Goal: Information Seeking & Learning: Learn about a topic

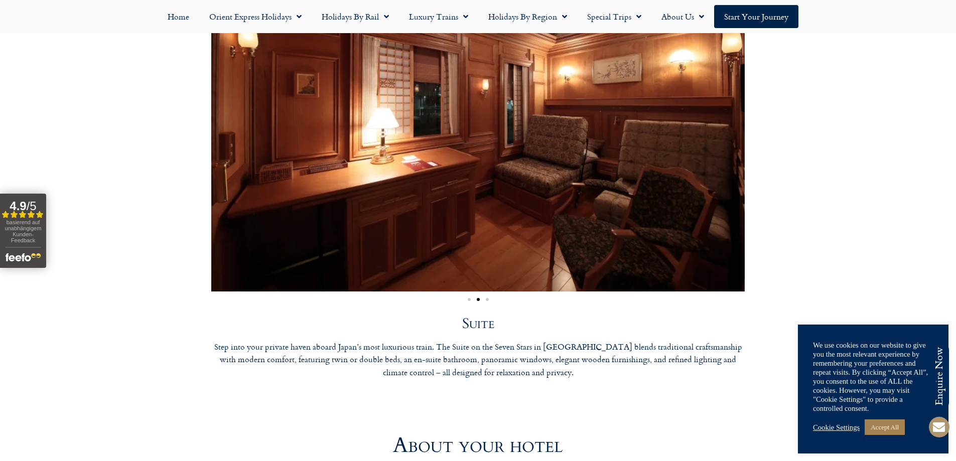
scroll to position [2943, 0]
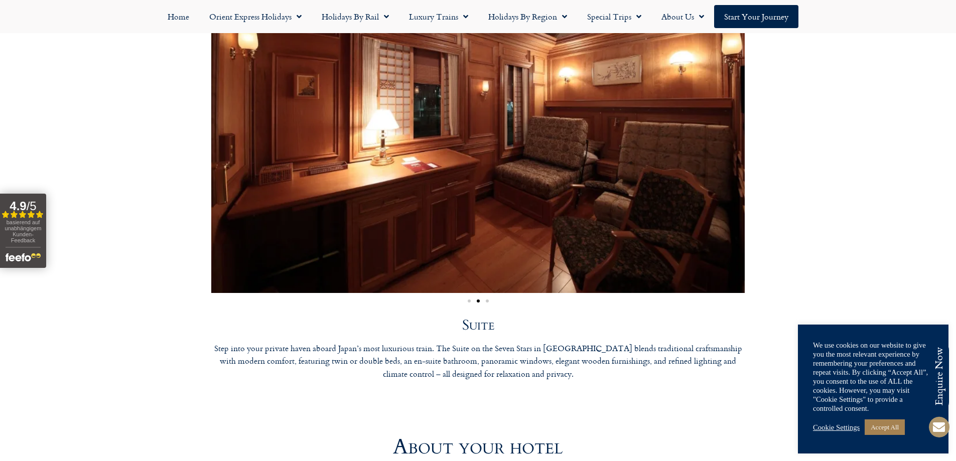
click at [470, 294] on div "Image Carousel" at bounding box center [478, 300] width 534 height 12
click at [470, 300] on span "Go to slide 1" at bounding box center [469, 301] width 3 height 3
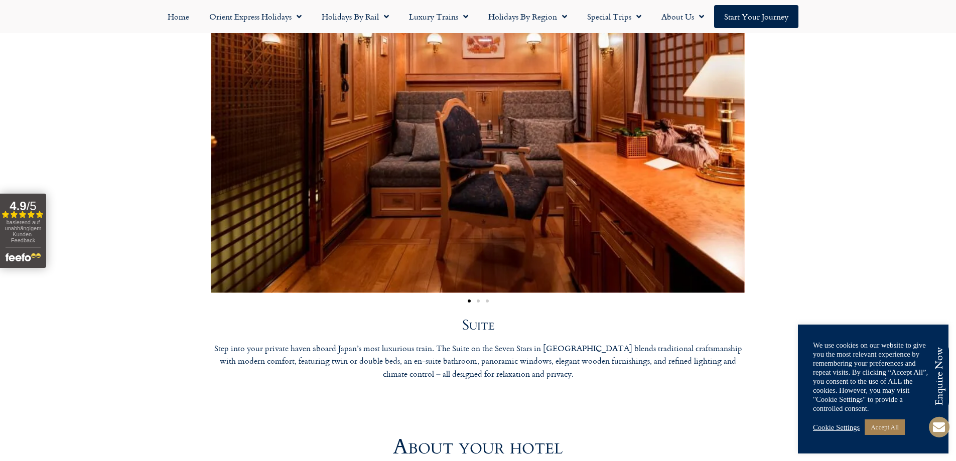
click at [489, 294] on div "Image Carousel" at bounding box center [478, 300] width 534 height 12
click at [488, 300] on span "Go to slide 3" at bounding box center [487, 301] width 3 height 3
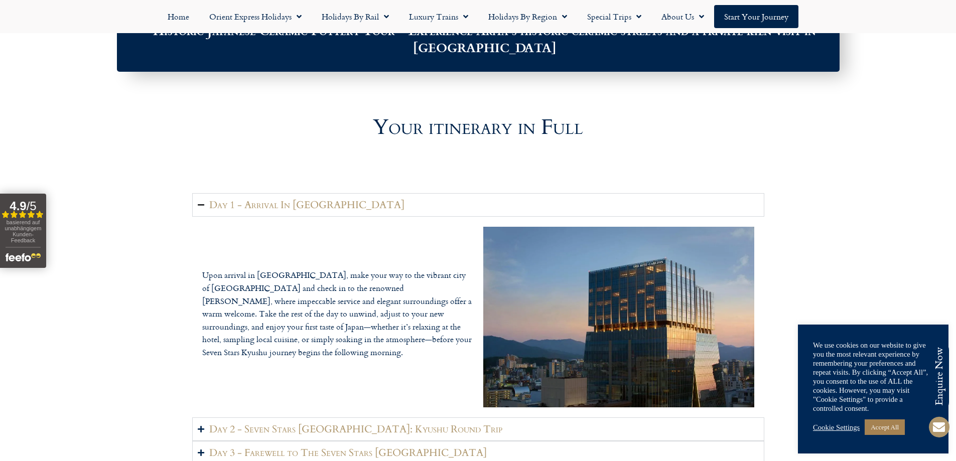
scroll to position [1305, 0]
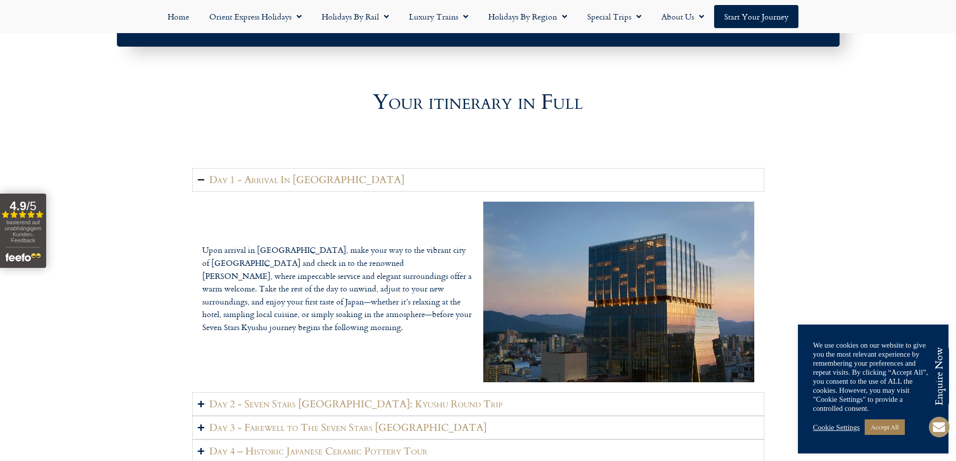
click at [255, 174] on h2 "Day 1 - Arrival In [GEOGRAPHIC_DATA]" at bounding box center [306, 180] width 195 height 13
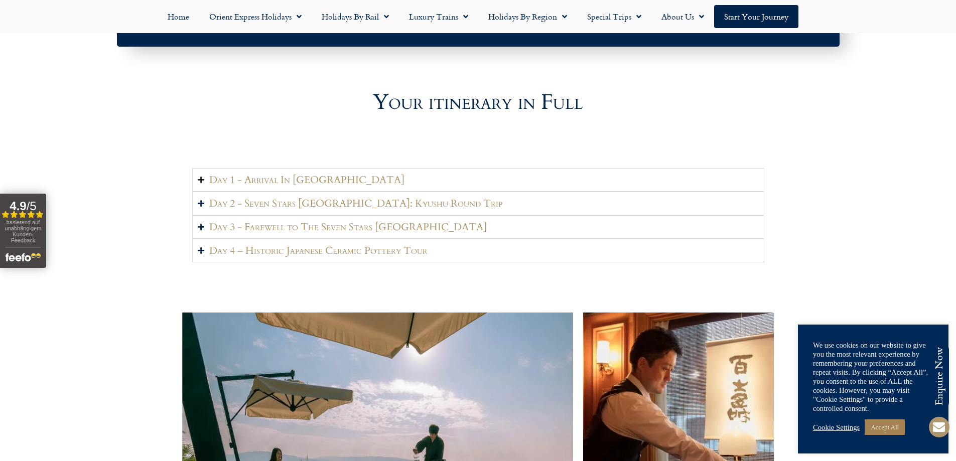
click at [255, 174] on h2 "Day 1 - Arrival In [GEOGRAPHIC_DATA]" at bounding box center [306, 180] width 195 height 13
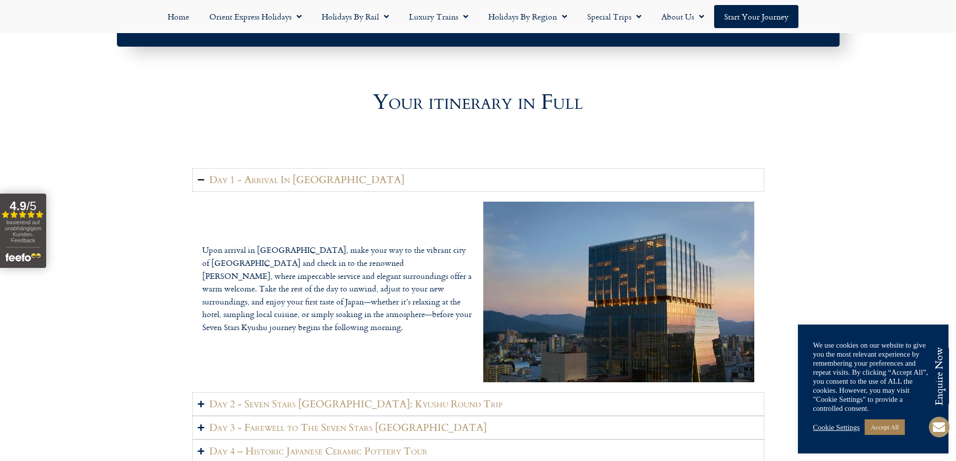
click at [259, 174] on h2 "Day 1 - Arrival In [GEOGRAPHIC_DATA]" at bounding box center [306, 180] width 195 height 13
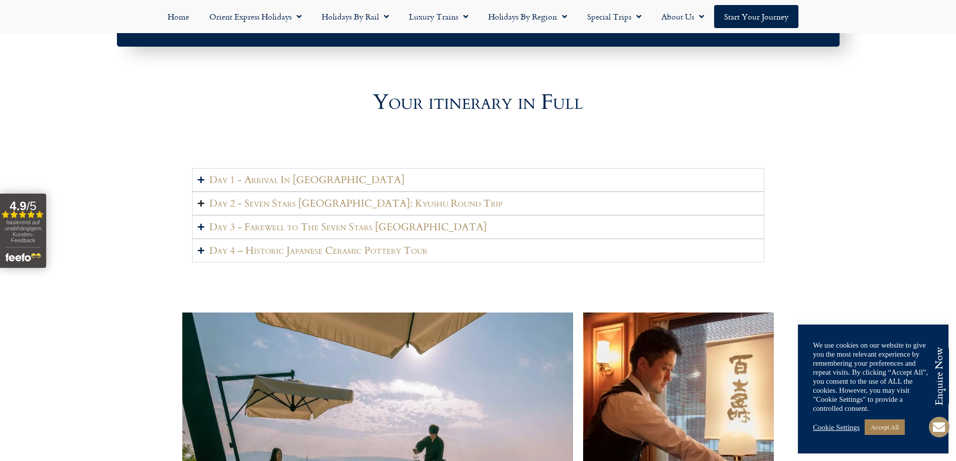
click at [254, 197] on h2 "Day 2 - Seven Stars [GEOGRAPHIC_DATA]: Kyushu Round Trip" at bounding box center [355, 203] width 293 height 13
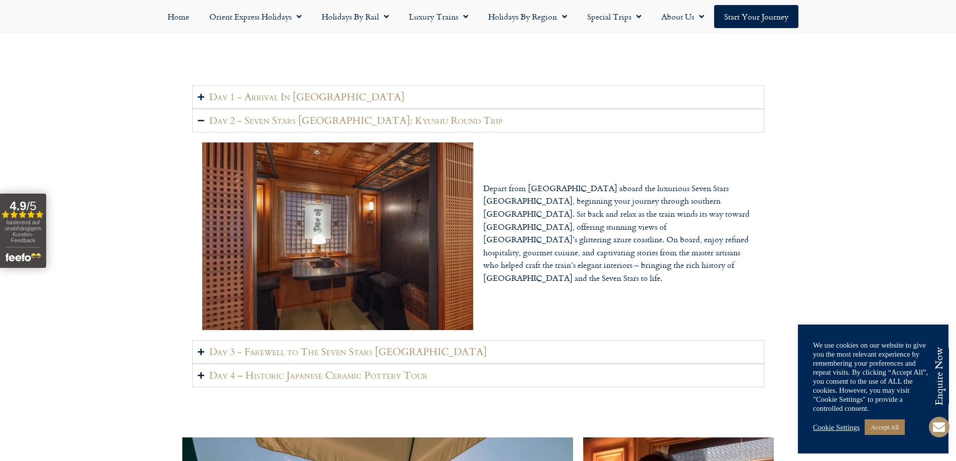
scroll to position [1406, 0]
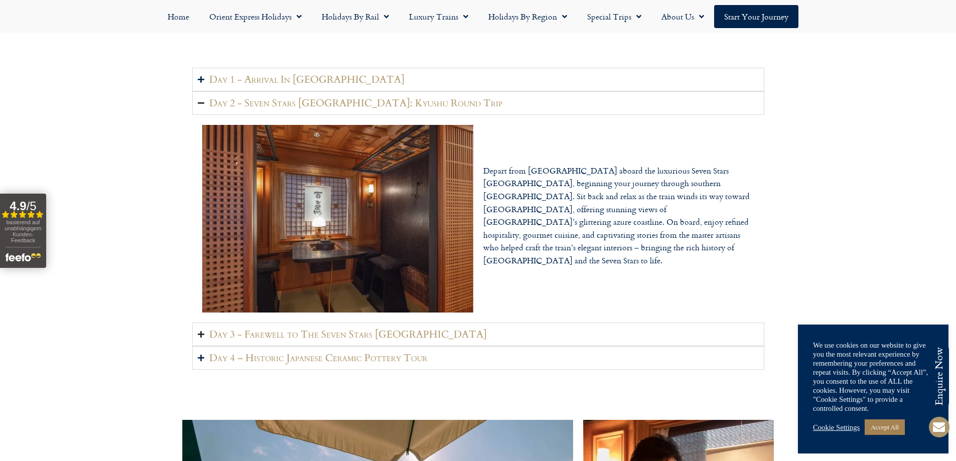
click at [208, 323] on summary "Day 3 - Farewell to The Seven Stars [GEOGRAPHIC_DATA]" at bounding box center [478, 335] width 572 height 24
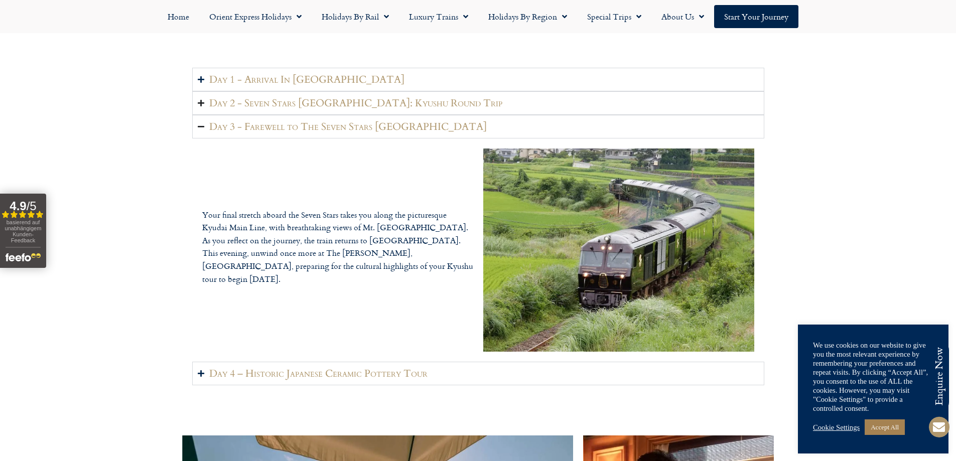
click at [198, 99] on icon "Accordion. Open links with Enter or Space, close with Escape, and navigate with…" at bounding box center [201, 103] width 7 height 8
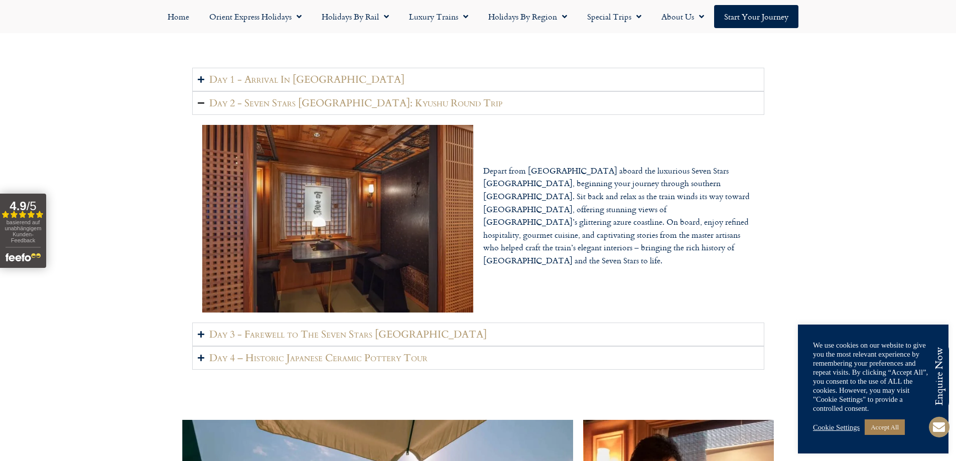
click at [198, 99] on icon "Accordion. Open links with Enter or Space, close with Escape, and navigate with…" at bounding box center [201, 103] width 7 height 8
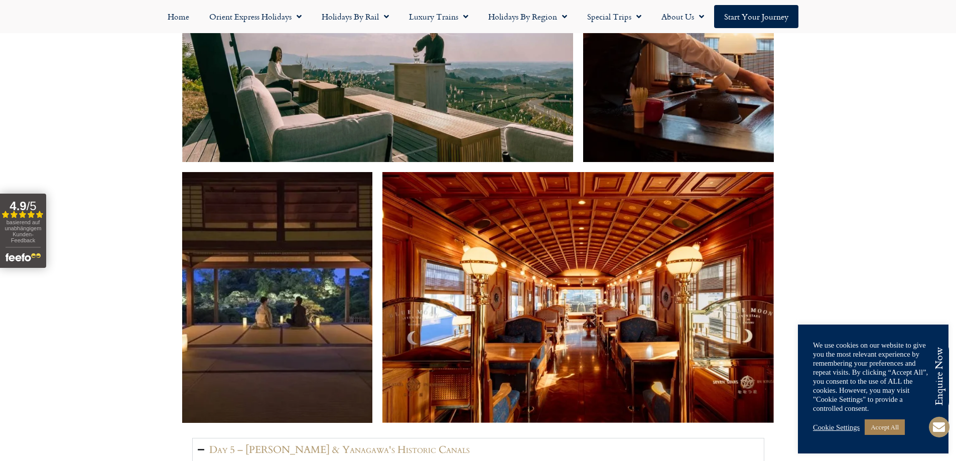
scroll to position [1858, 0]
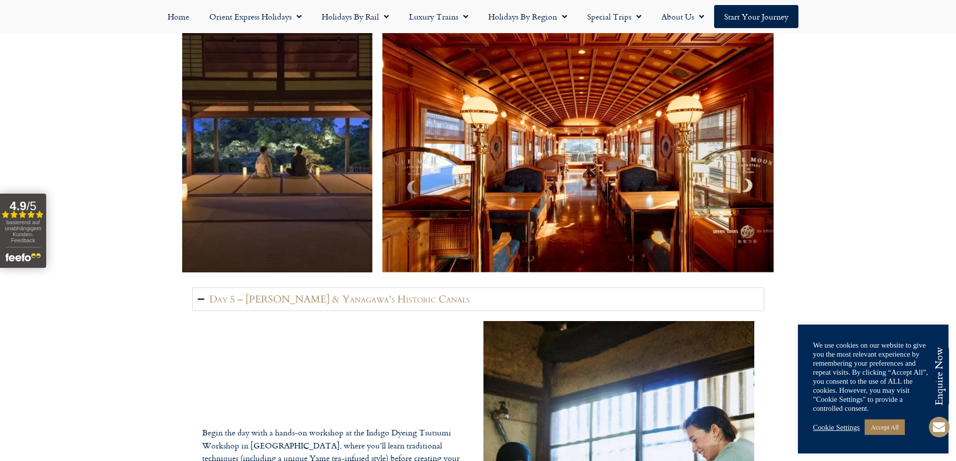
click at [204, 288] on summary "Day 5 – [PERSON_NAME] & Yanagawa's Historic Canals" at bounding box center [478, 300] width 572 height 24
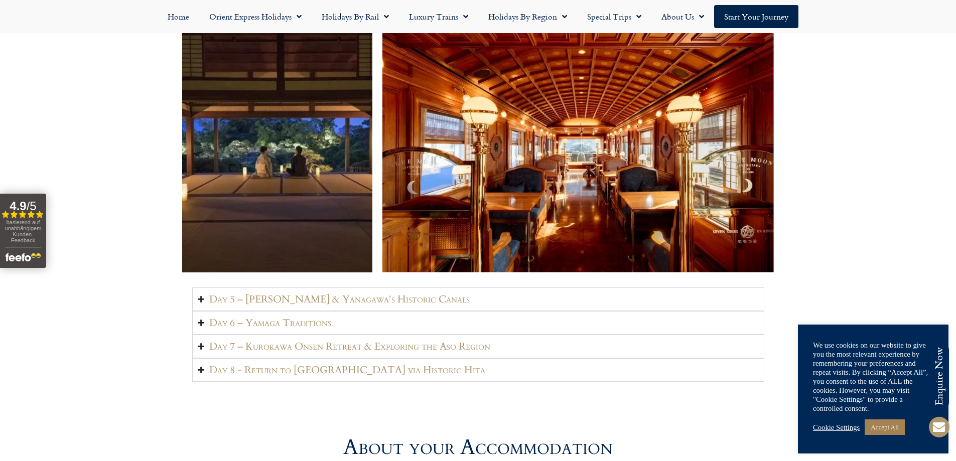
click at [204, 296] on icon "Accordion. Open links with Enter or Space, close with Escape, and navigate with…" at bounding box center [201, 300] width 7 height 8
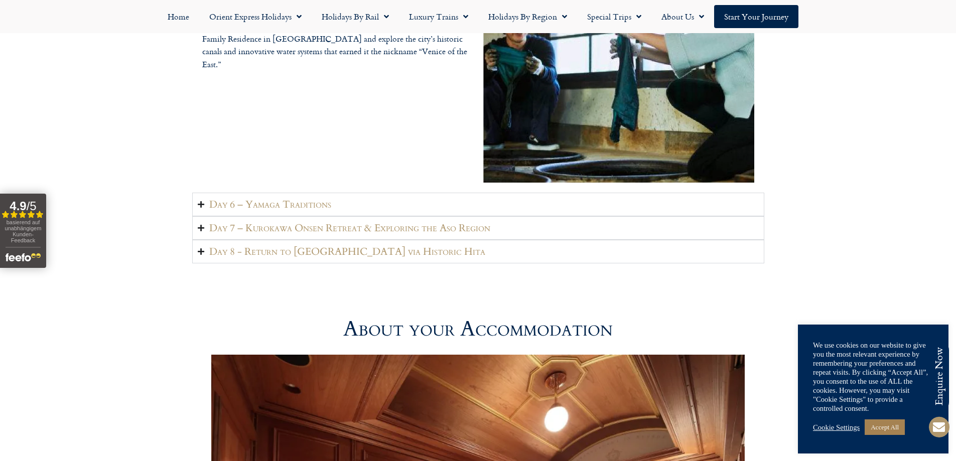
scroll to position [2309, 0]
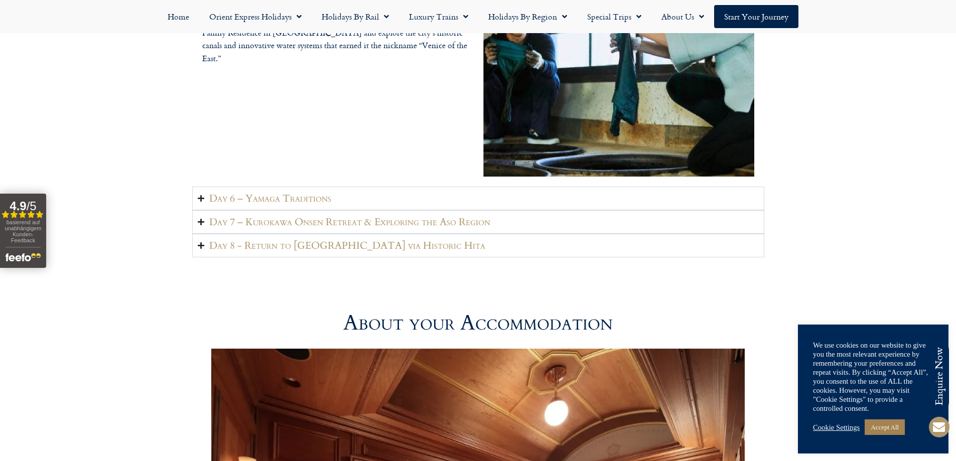
click at [200, 195] on icon "Accordion. Open links with Enter or Space, close with Escape, and navigate with…" at bounding box center [201, 199] width 7 height 8
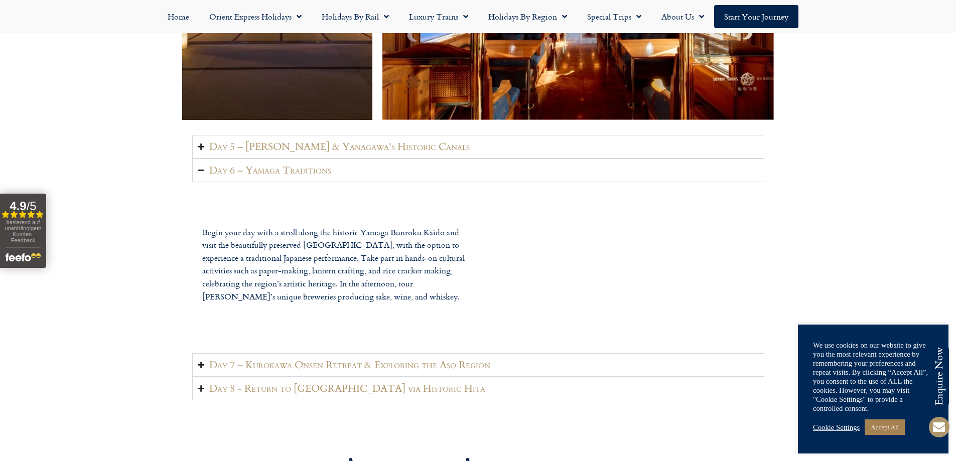
scroll to position [2008, 0]
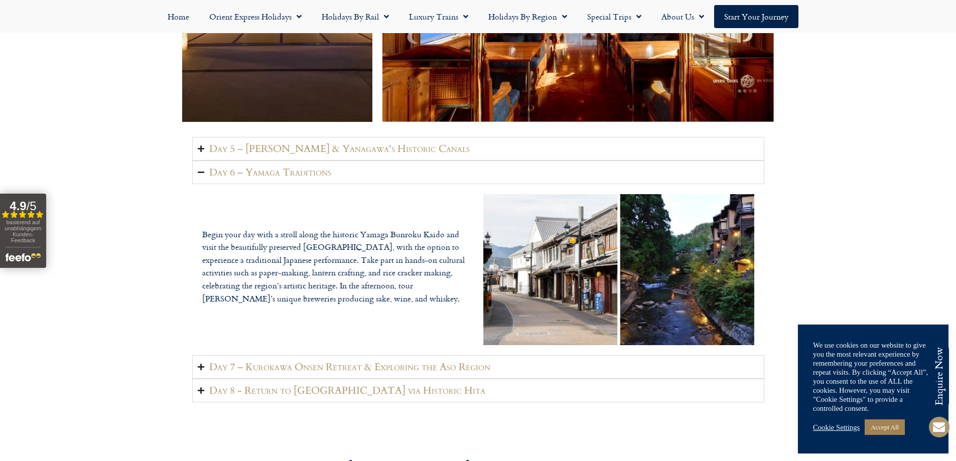
click at [201, 363] on icon "Accordion. Open links with Enter or Space, close with Escape, and navigate with…" at bounding box center [201, 367] width 7 height 8
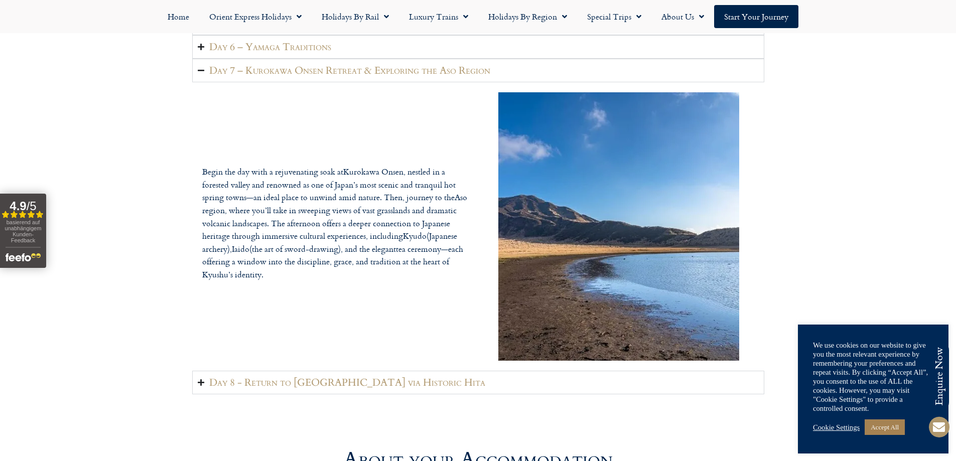
scroll to position [2159, 0]
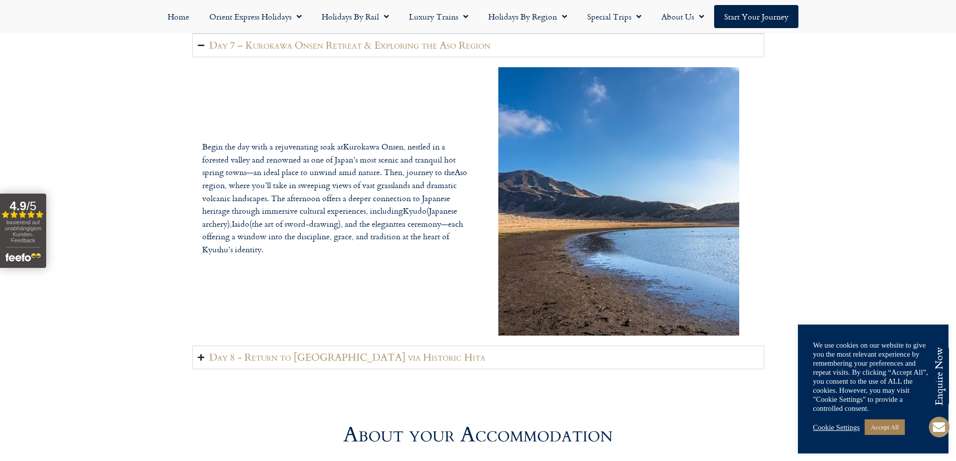
click at [200, 354] on icon "Accordion. Open links with Enter or Space, close with Escape, and navigate with…" at bounding box center [201, 358] width 7 height 8
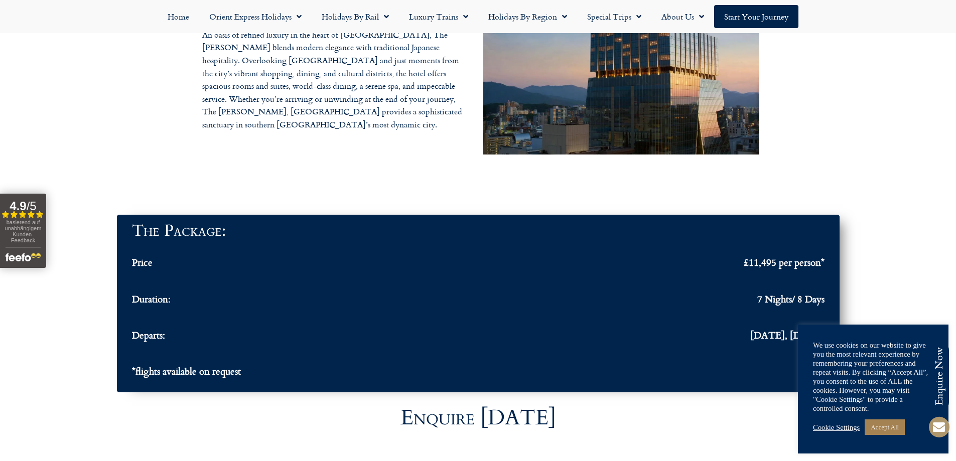
scroll to position [3113, 0]
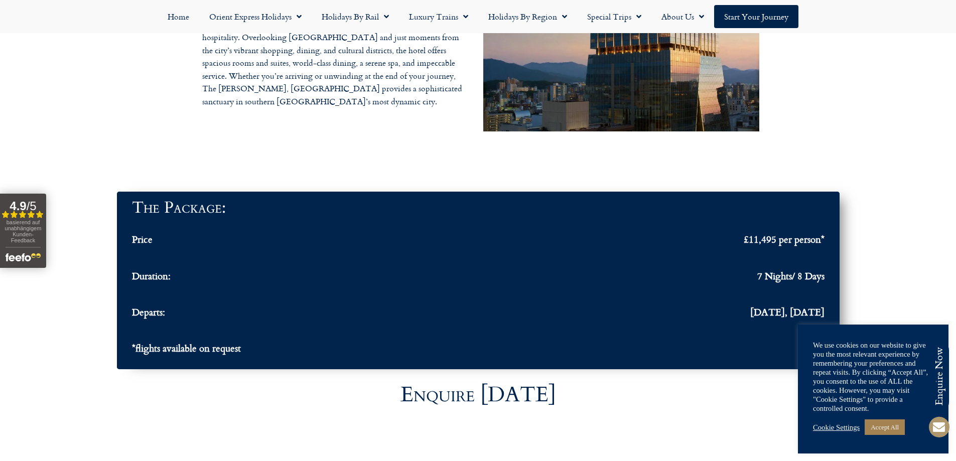
click at [847, 428] on link "Cookie Settings" at bounding box center [836, 427] width 47 height 9
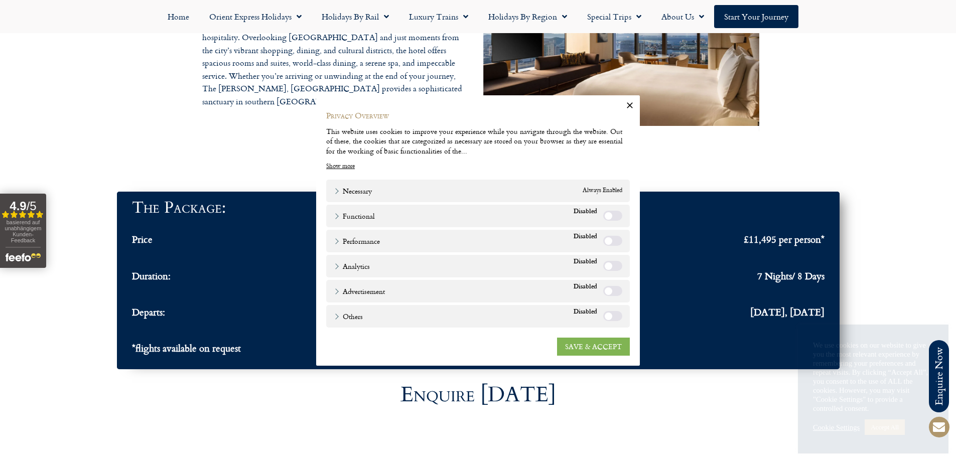
click at [587, 346] on link "SAVE & ACCEPT" at bounding box center [593, 347] width 73 height 18
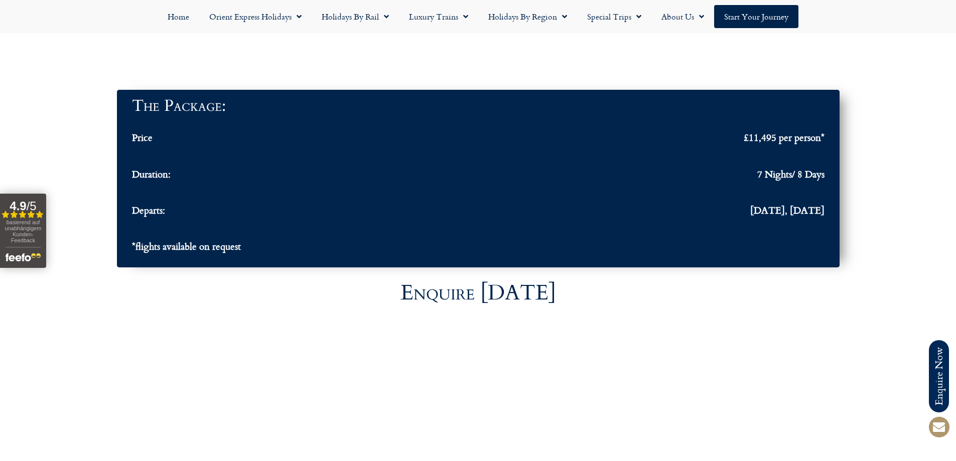
scroll to position [3183, 0]
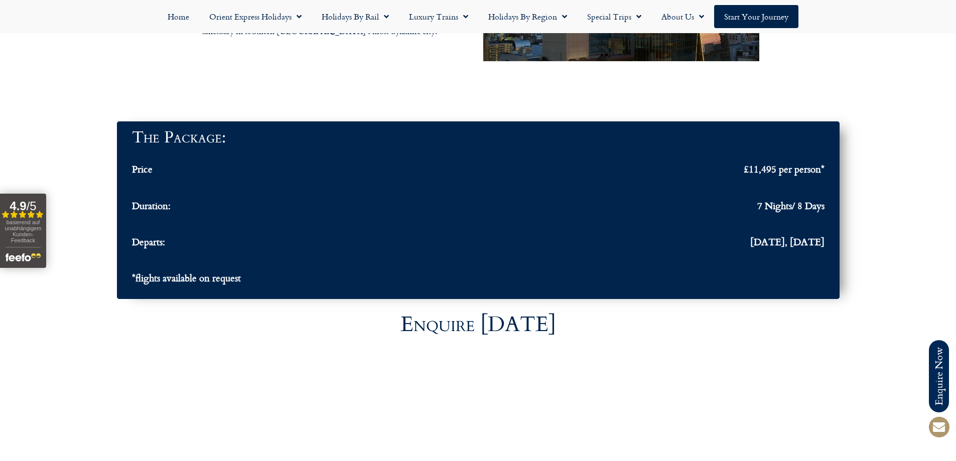
click at [771, 163] on span "£11,495 per person*" at bounding box center [784, 169] width 81 height 12
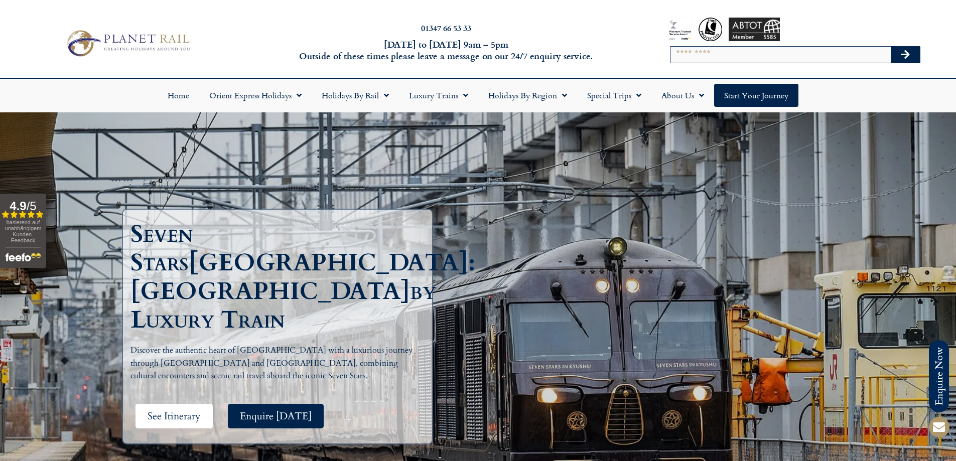
click at [192, 410] on span "See Itinerary" at bounding box center [174, 416] width 53 height 13
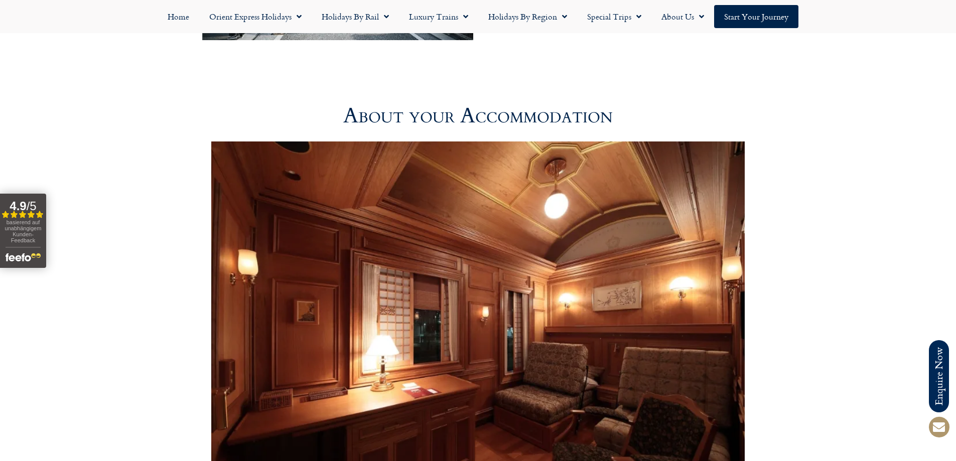
scroll to position [2365, 0]
